Goal: Task Accomplishment & Management: Complete application form

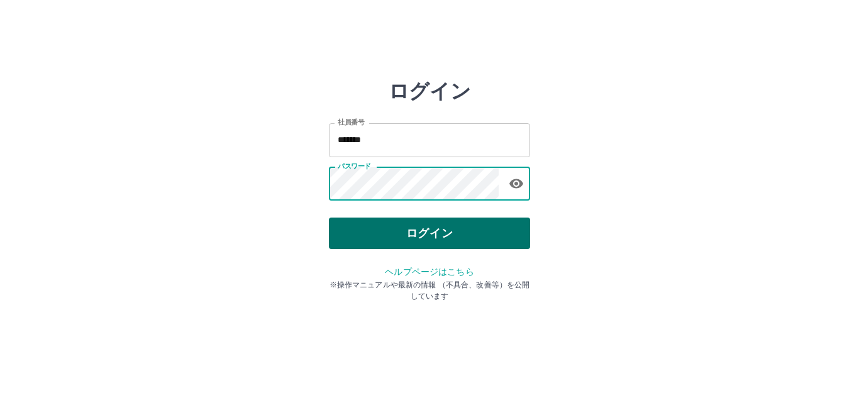
click at [446, 239] on button "ログイン" at bounding box center [429, 232] width 201 height 31
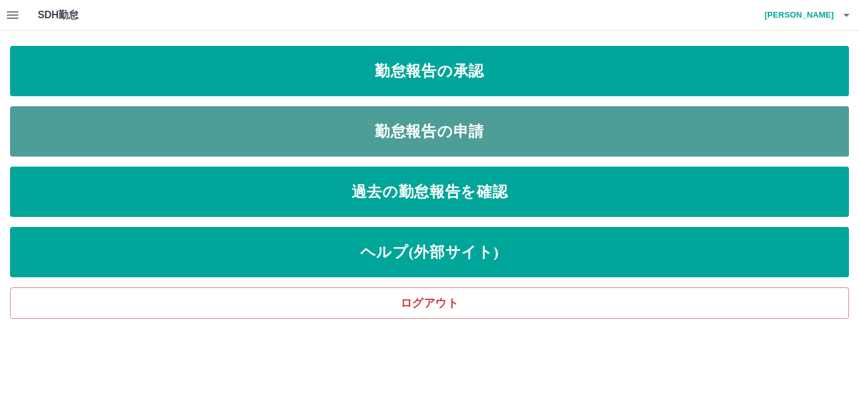
click at [337, 139] on link "勤怠報告の申請" at bounding box center [429, 131] width 838 height 50
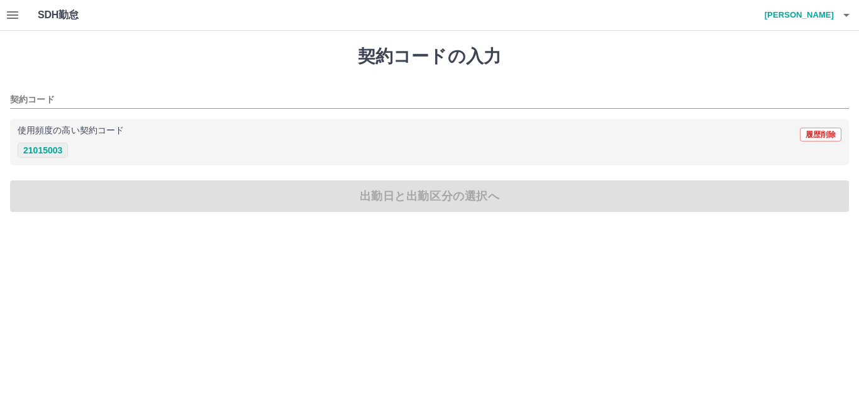
click at [36, 151] on button "21015003" at bounding box center [43, 150] width 50 height 15
type input "********"
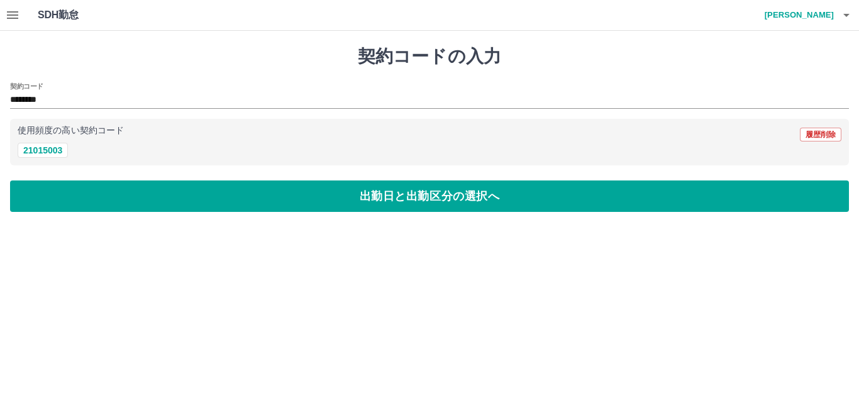
click at [79, 180] on div "契約コードの入力 契約コード ******** 使用頻度の高い契約コード 履歴削除 21015003 出勤日と出勤区分の選択へ" at bounding box center [429, 129] width 859 height 196
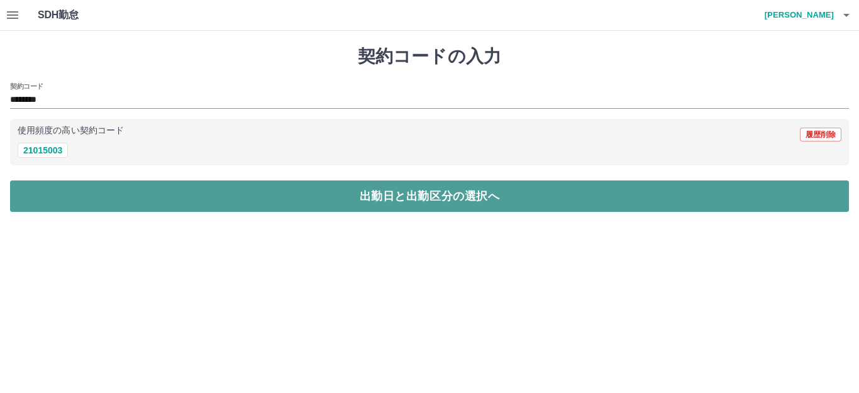
click at [82, 187] on button "出勤日と出勤区分の選択へ" at bounding box center [429, 195] width 838 height 31
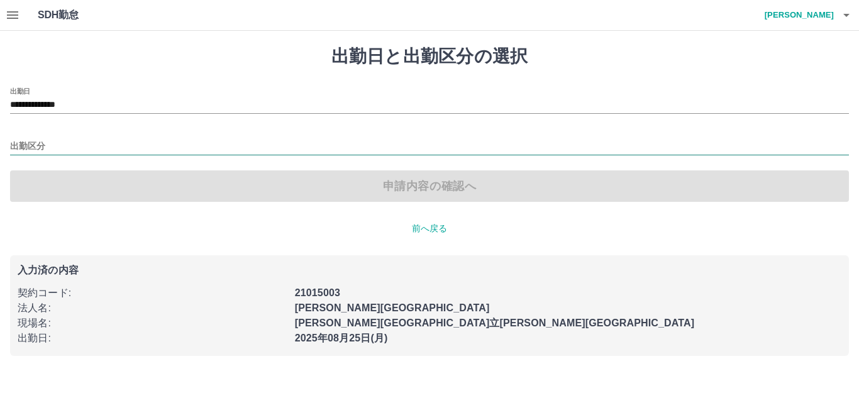
click at [39, 143] on input "出勤区分" at bounding box center [429, 147] width 838 height 16
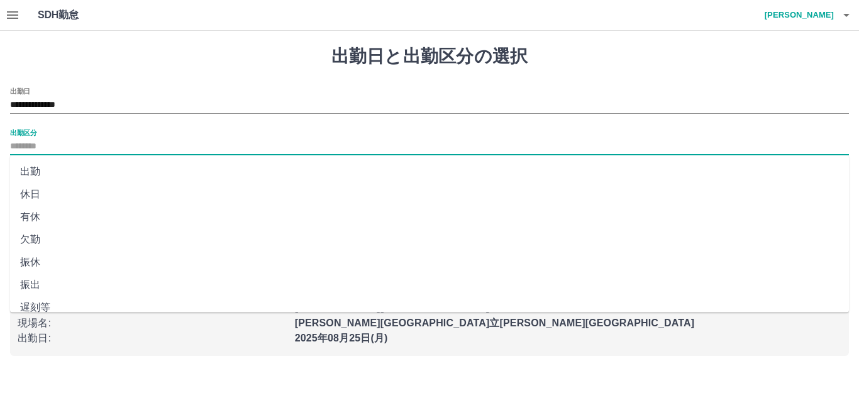
click at [35, 167] on li "出勤" at bounding box center [429, 171] width 838 height 23
type input "**"
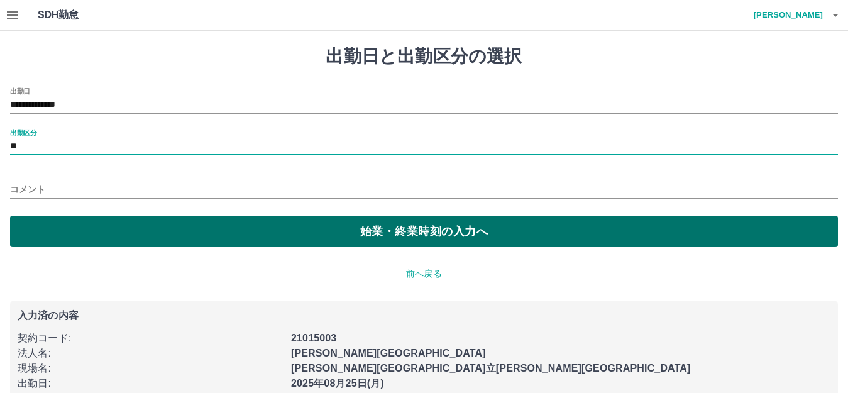
click at [106, 229] on button "始業・終業時刻の入力へ" at bounding box center [424, 231] width 828 height 31
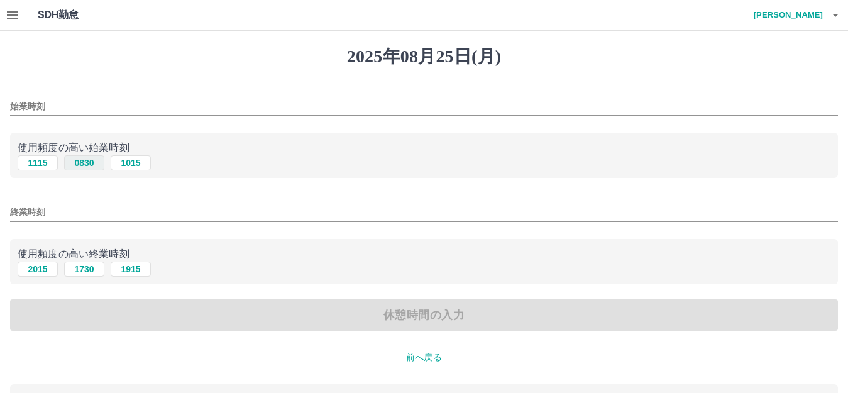
click at [78, 166] on button "0830" at bounding box center [84, 162] width 40 height 15
type input "****"
click at [80, 269] on button "1730" at bounding box center [84, 268] width 40 height 15
type input "****"
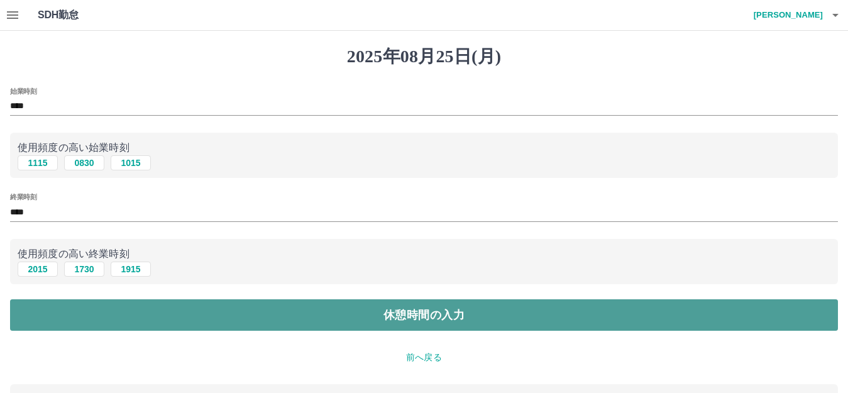
click at [116, 310] on button "休憩時間の入力" at bounding box center [424, 314] width 828 height 31
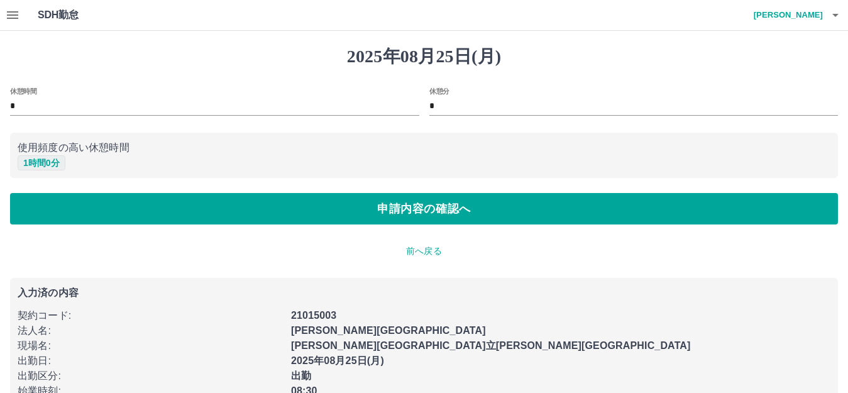
click at [40, 158] on button "1 時間 0 分" at bounding box center [42, 162] width 48 height 15
type input "*"
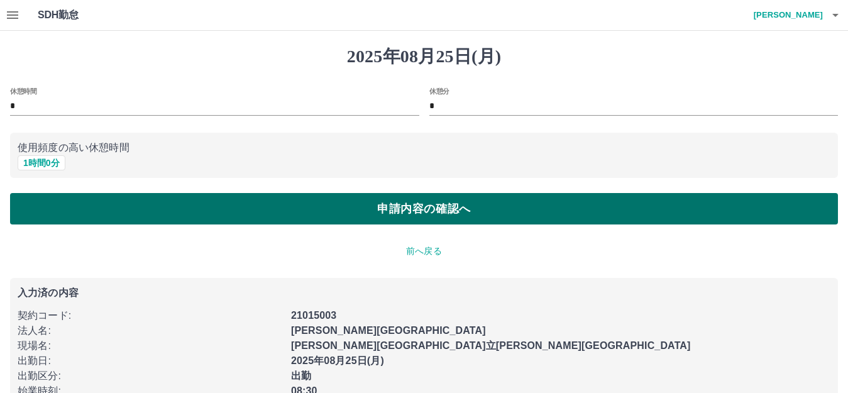
click at [92, 204] on button "申請内容の確認へ" at bounding box center [424, 208] width 828 height 31
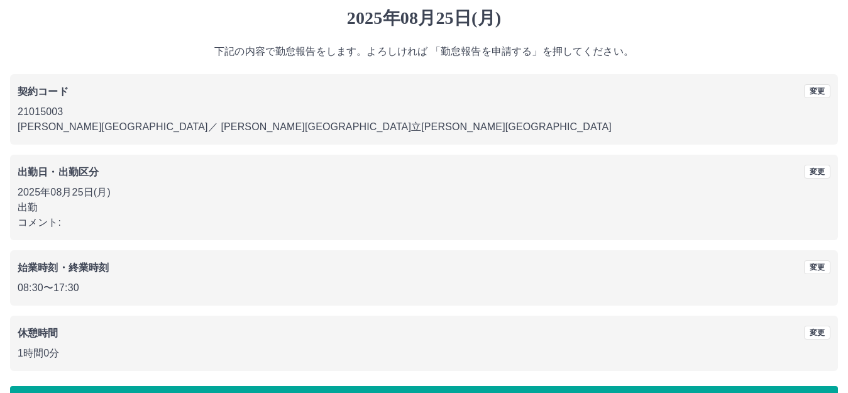
scroll to position [78, 0]
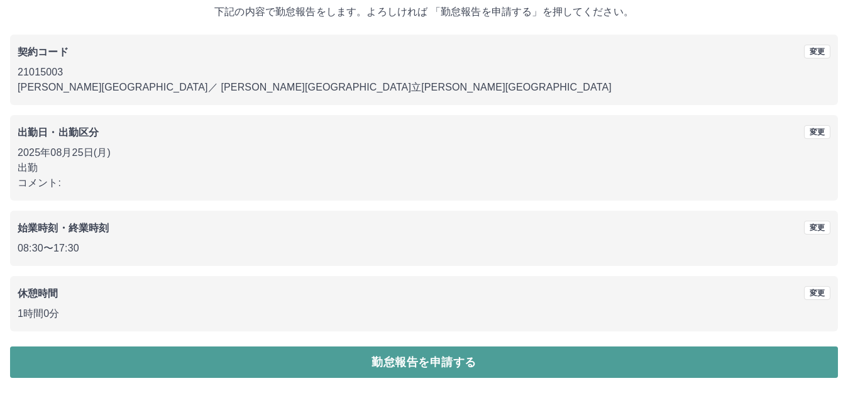
click at [398, 366] on button "勤怠報告を申請する" at bounding box center [424, 361] width 828 height 31
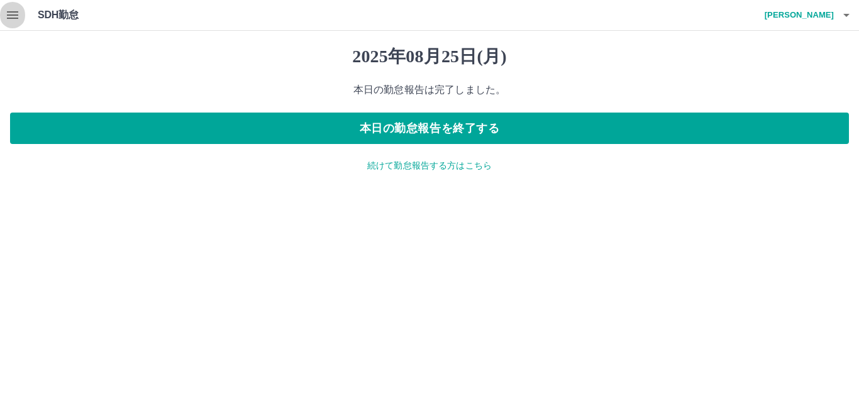
click at [19, 16] on icon "button" at bounding box center [12, 15] width 15 height 15
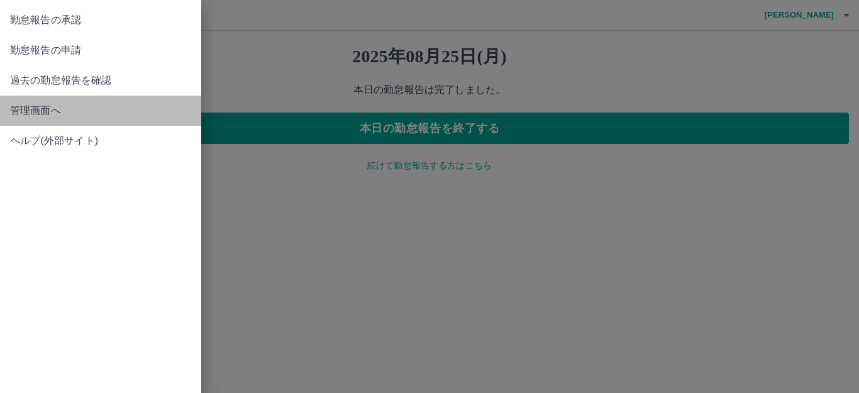
click at [27, 111] on span "管理画面へ" at bounding box center [100, 110] width 181 height 15
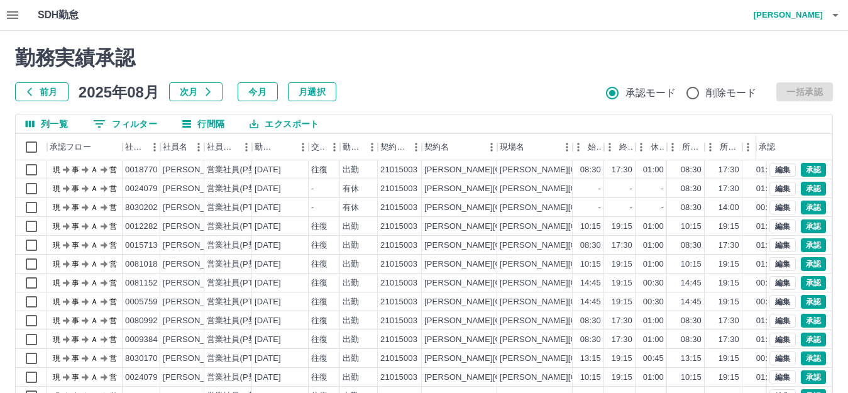
click at [795, 15] on h4 "[PERSON_NAME]" at bounding box center [784, 15] width 75 height 30
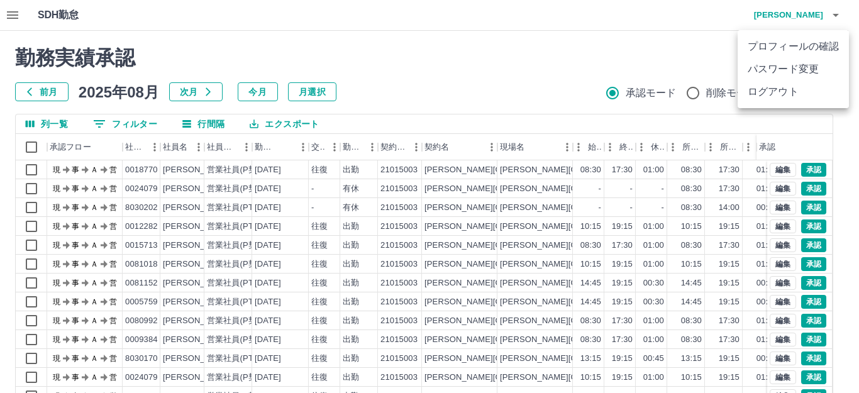
drag, startPoint x: 663, startPoint y: 31, endPoint x: 669, endPoint y: 36, distance: 7.2
click at [663, 32] on div at bounding box center [429, 196] width 859 height 393
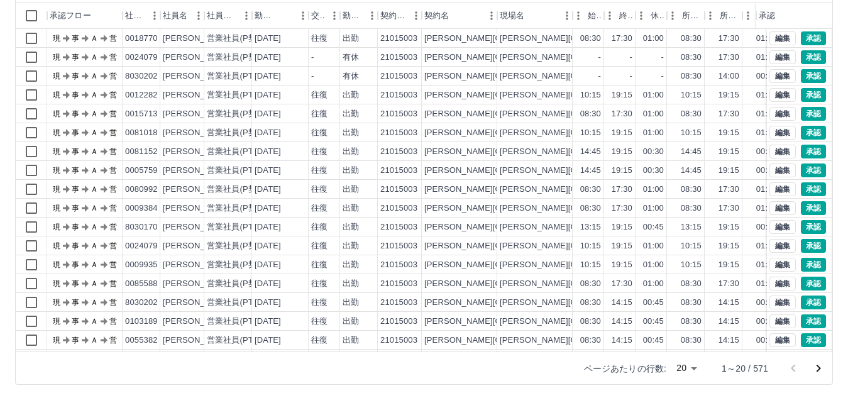
scroll to position [138, 0]
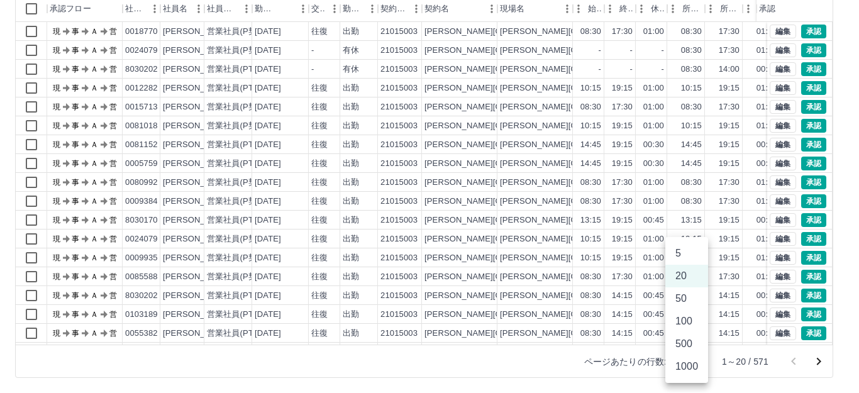
click at [684, 362] on body "SDH勤怠 [PERSON_NAME] 勤務実績承認 前月 [DATE] 次月 今月 月選択 承認モード 削除モード 一括承認 列一覧 0 フィルター 行間隔…" at bounding box center [429, 127] width 859 height 531
click at [683, 341] on li "500" at bounding box center [686, 343] width 43 height 23
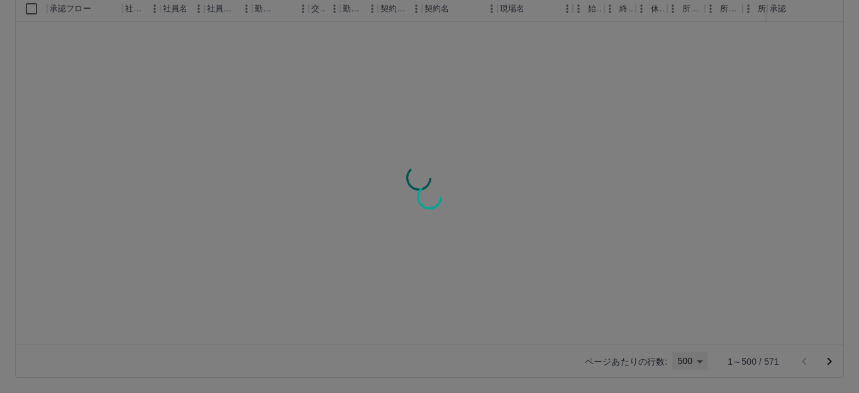
type input "***"
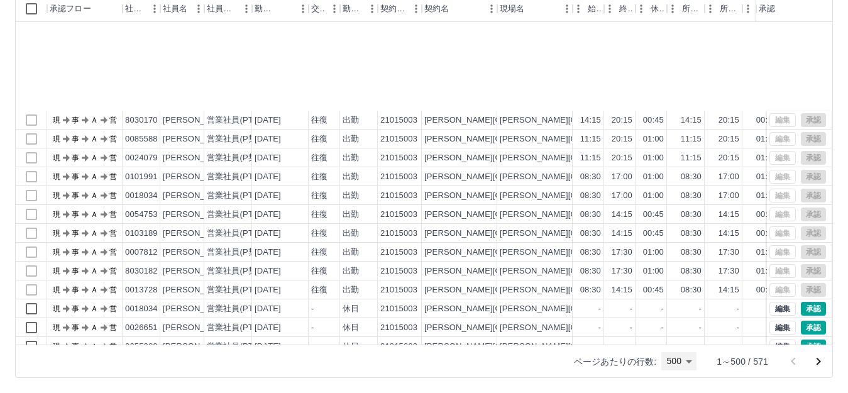
scroll to position [2766, 0]
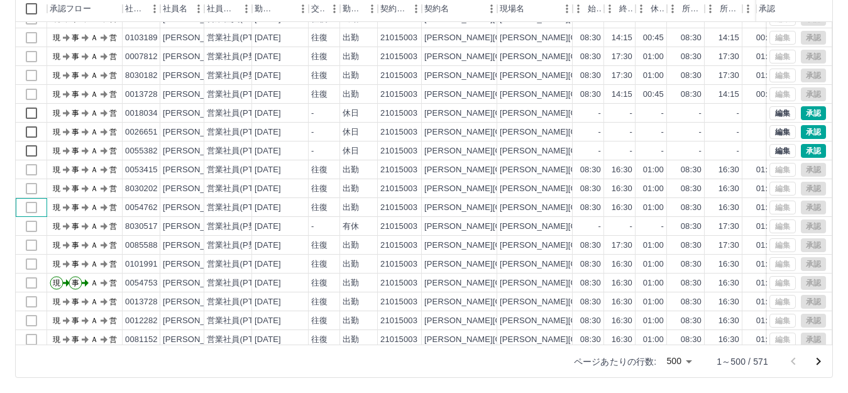
click at [29, 208] on div at bounding box center [31, 207] width 31 height 19
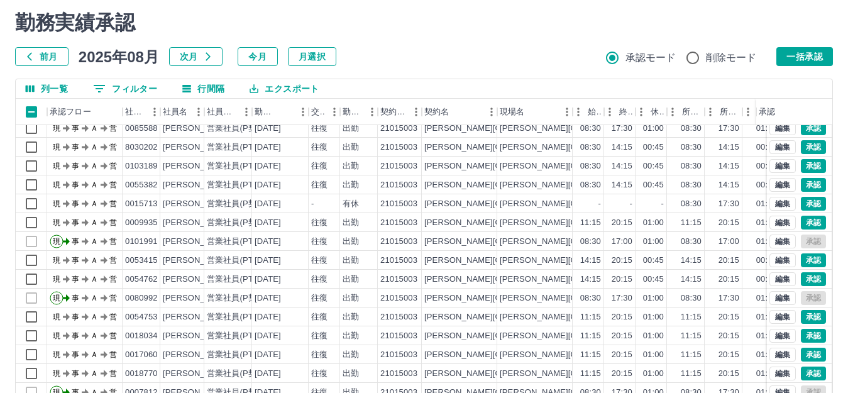
scroll to position [13, 0]
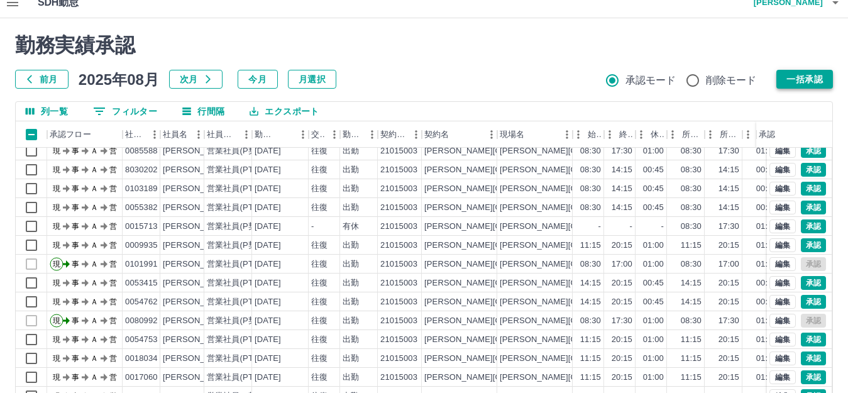
click at [793, 79] on button "一括承認" at bounding box center [804, 79] width 57 height 19
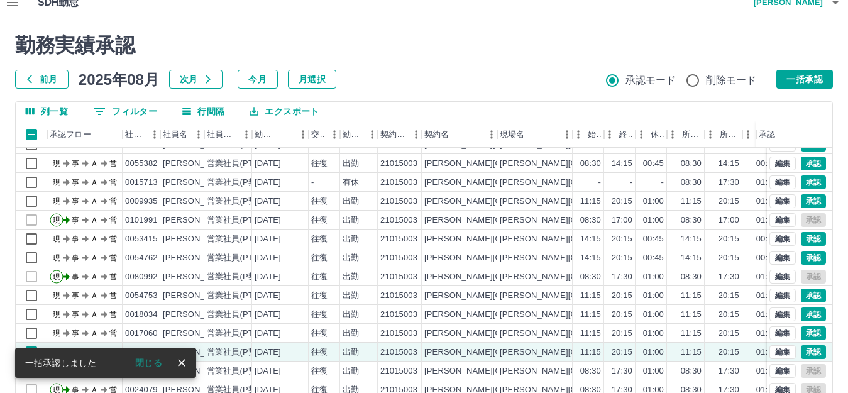
scroll to position [314, 0]
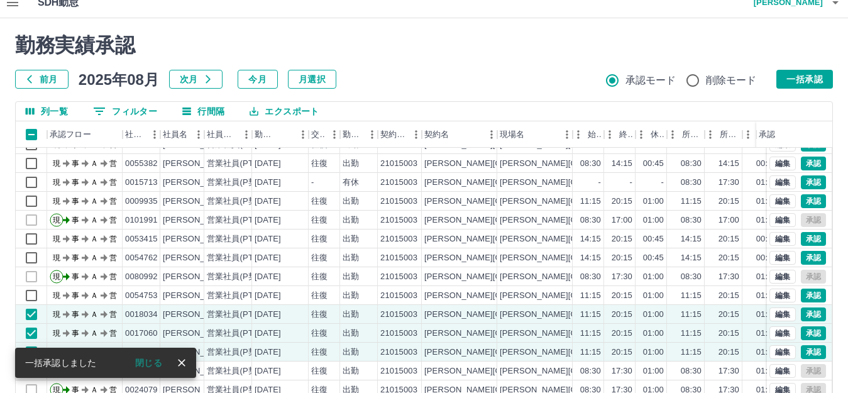
click at [150, 366] on button "閉じる" at bounding box center [148, 362] width 47 height 19
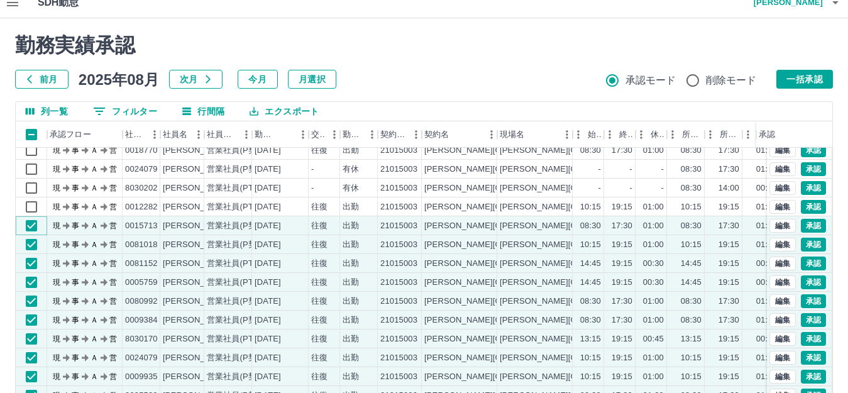
scroll to position [0, 0]
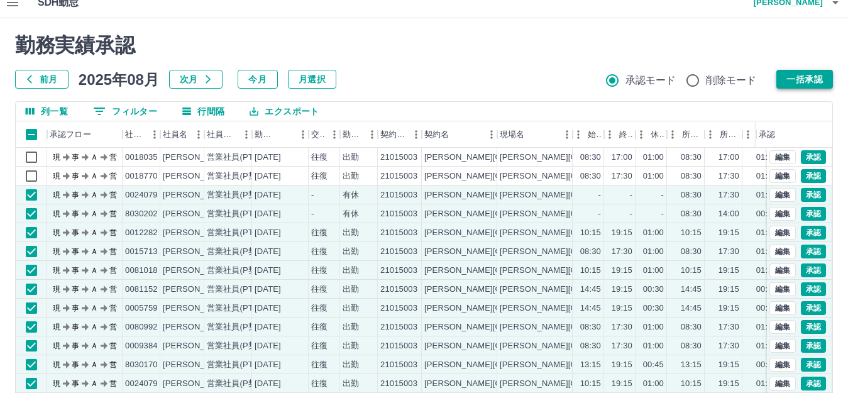
click at [790, 79] on button "一括承認" at bounding box center [804, 79] width 57 height 19
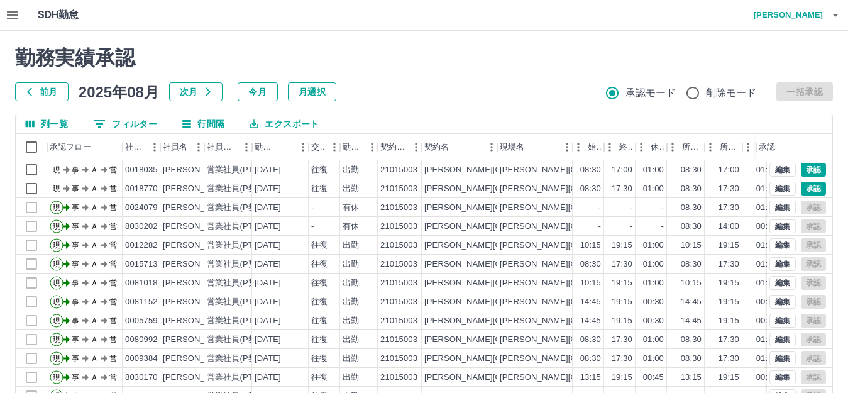
click at [799, 13] on h4 "[PERSON_NAME]" at bounding box center [784, 15] width 75 height 30
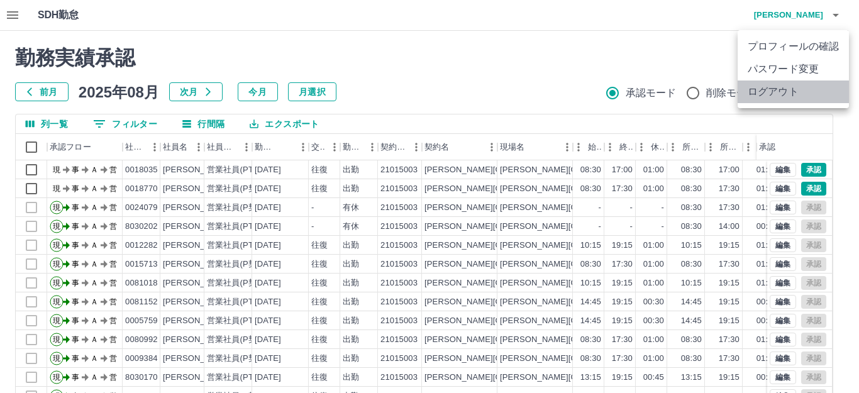
click at [784, 89] on li "ログアウト" at bounding box center [792, 91] width 111 height 23
